Goal: Task Accomplishment & Management: Use online tool/utility

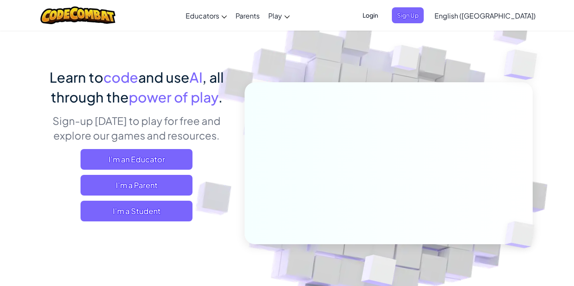
scroll to position [35, 0]
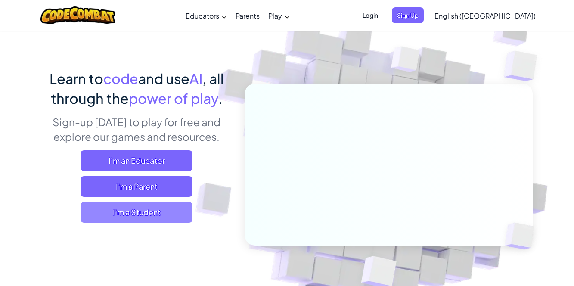
click at [163, 219] on span "I'm a Student" at bounding box center [136, 212] width 112 height 21
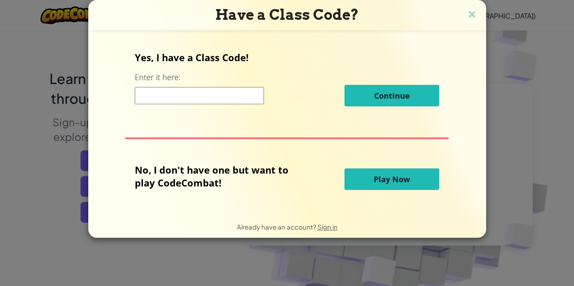
click at [389, 170] on button "Play Now" at bounding box center [391, 179] width 95 height 22
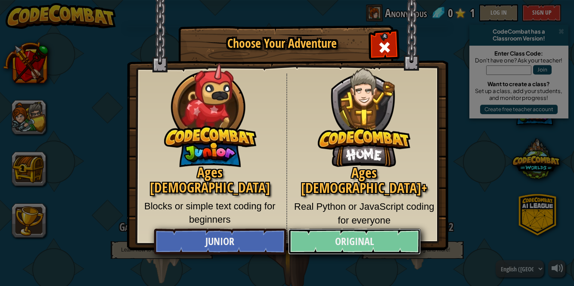
click at [347, 234] on link "Original" at bounding box center [354, 242] width 133 height 26
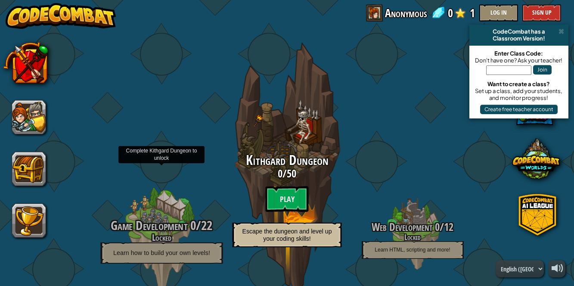
click at [155, 208] on div at bounding box center [162, 235] width 82 height 164
